Goal: Task Accomplishment & Management: Manage account settings

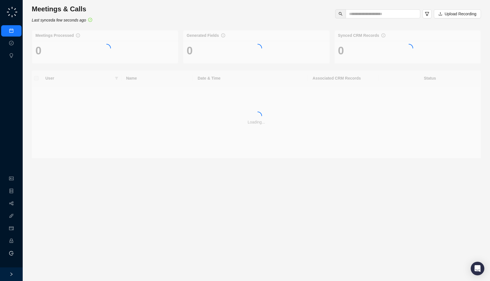
click at [12, 256] on li "Logout" at bounding box center [11, 253] width 20 height 11
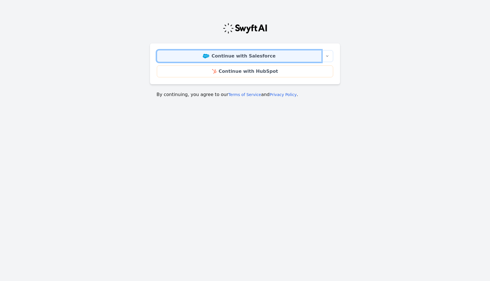
click at [193, 52] on link "Continue with Salesforce" at bounding box center [239, 56] width 165 height 12
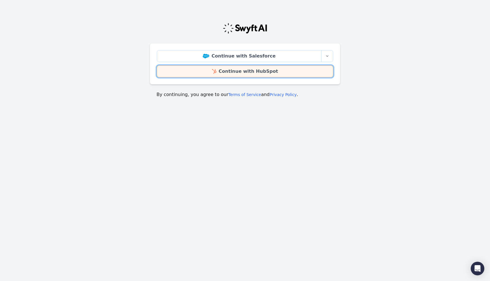
click at [213, 71] on link "Continue with HubSpot" at bounding box center [245, 72] width 176 height 12
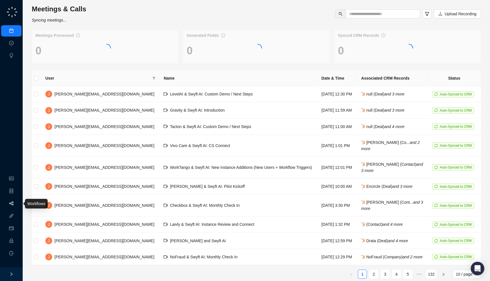
click at [16, 202] on link "Workflows" at bounding box center [25, 204] width 18 height 5
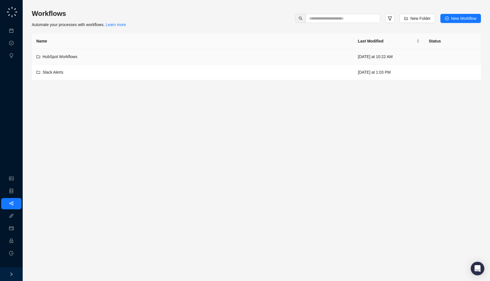
click at [160, 50] on td "HubSpot Workflows" at bounding box center [193, 57] width 322 height 16
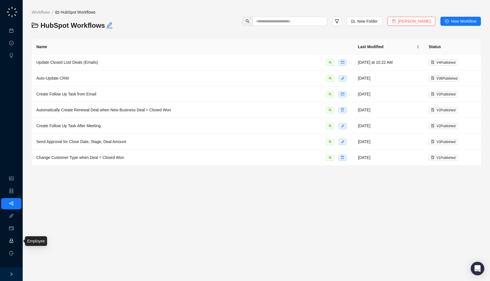
click at [16, 241] on link "Employee" at bounding box center [25, 241] width 18 height 5
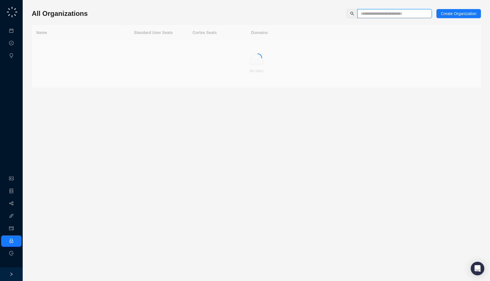
click at [384, 14] on input "text" at bounding box center [392, 13] width 63 height 6
type input "*****"
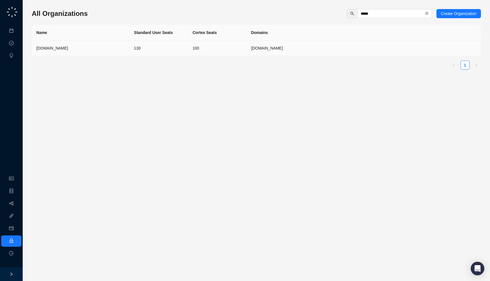
click at [243, 41] on td "100" at bounding box center [217, 49] width 59 height 16
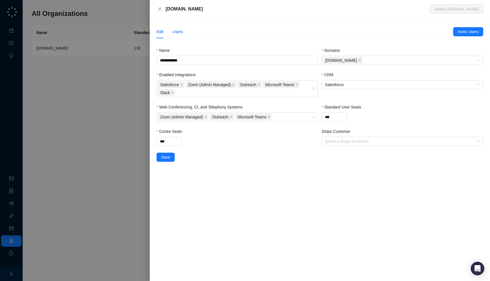
click at [178, 32] on div "Users" at bounding box center [177, 32] width 10 height 6
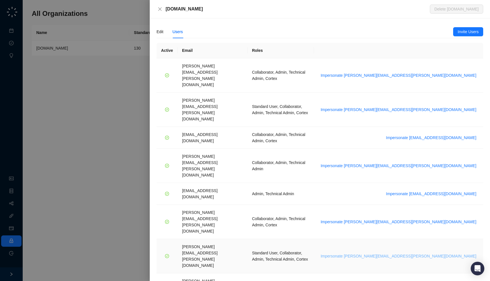
click at [441, 253] on span "Impersonate tom.barber@synthesia.io" at bounding box center [399, 256] width 156 height 6
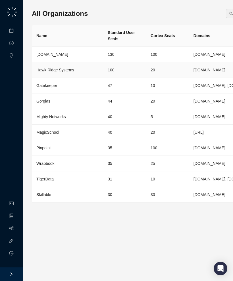
click at [136, 56] on td "130" at bounding box center [124, 55] width 43 height 16
click at [130, 70] on td "100" at bounding box center [124, 70] width 43 height 16
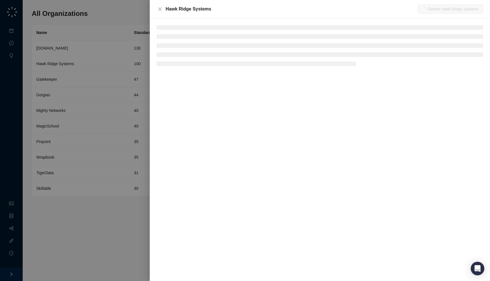
click at [110, 115] on div at bounding box center [245, 140] width 490 height 281
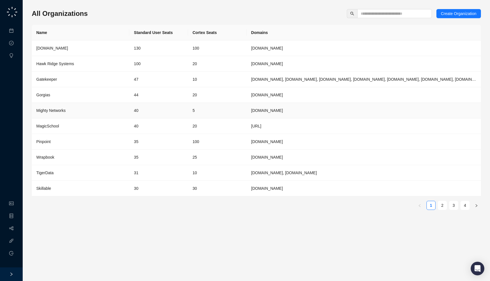
click at [154, 112] on td "40" at bounding box center [158, 111] width 59 height 16
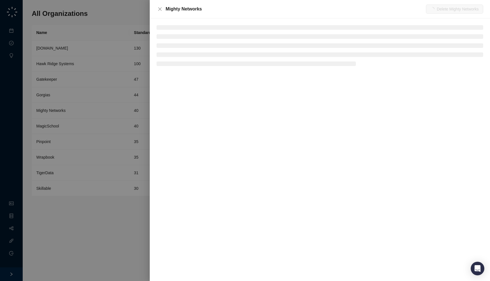
click at [112, 50] on div at bounding box center [245, 140] width 490 height 281
